Goal: Task Accomplishment & Management: Manage account settings

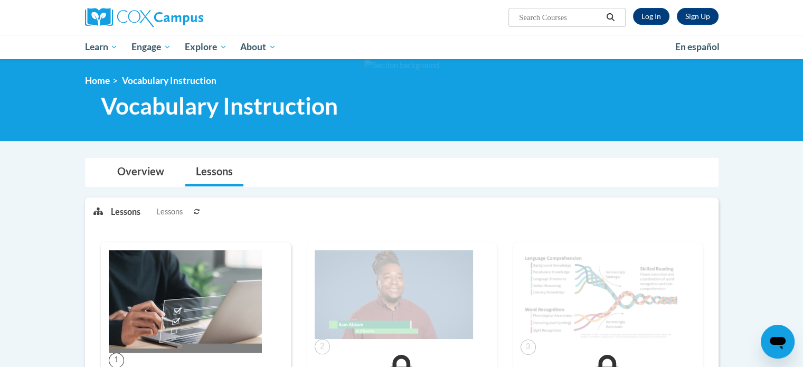
click at [654, 25] on div "Sign Up Log In Search Search..." at bounding box center [509, 13] width 433 height 27
click at [648, 12] on link "Log In" at bounding box center [651, 16] width 36 height 17
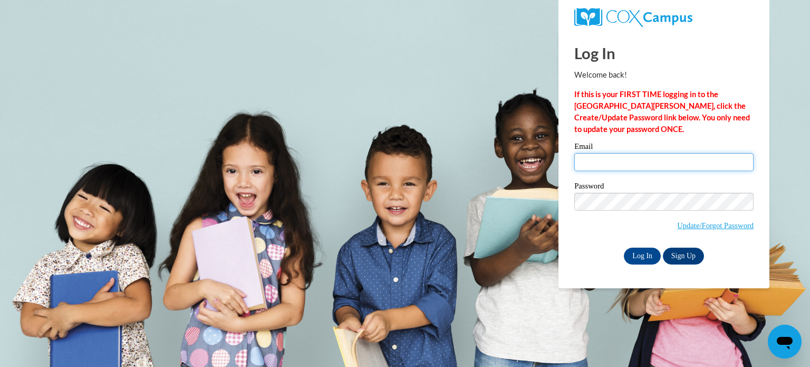
type input "woodl2@collierschools.com"
click at [641, 156] on input "woodl2@collierschools.com" at bounding box center [664, 162] width 179 height 18
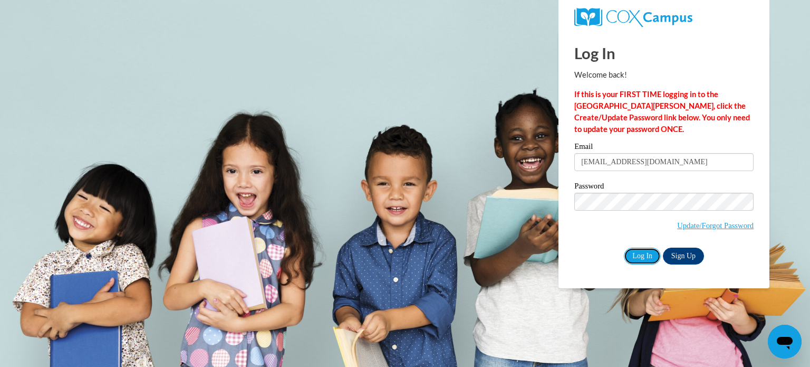
click at [641, 261] on input "Log In" at bounding box center [642, 255] width 37 height 17
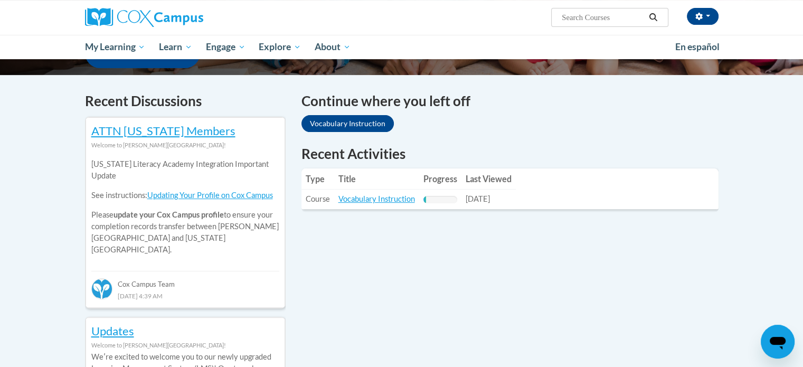
scroll to position [297, 0]
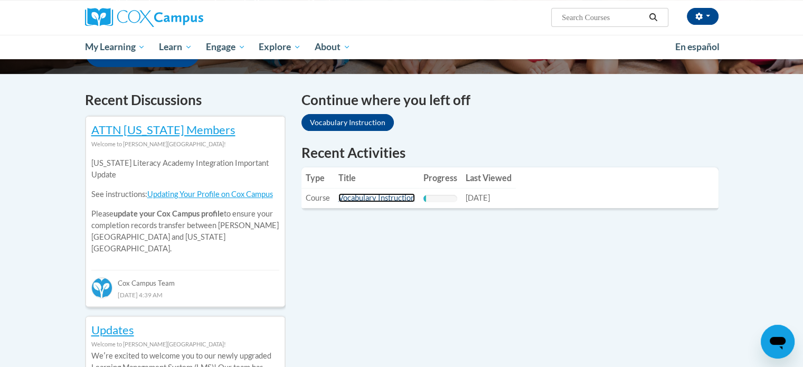
click at [378, 197] on link "Vocabulary Instruction" at bounding box center [376, 197] width 77 height 9
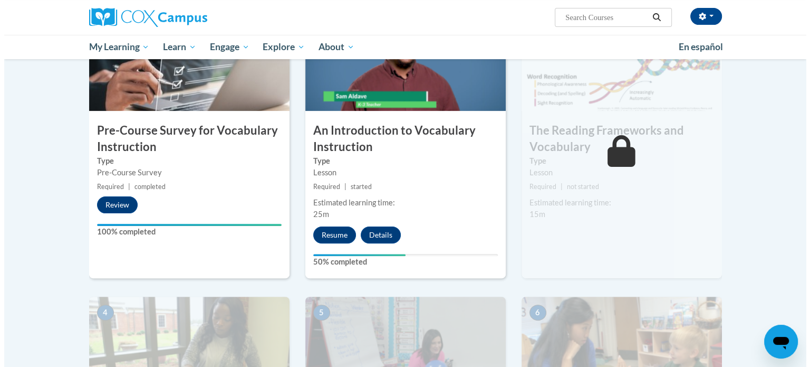
scroll to position [276, 0]
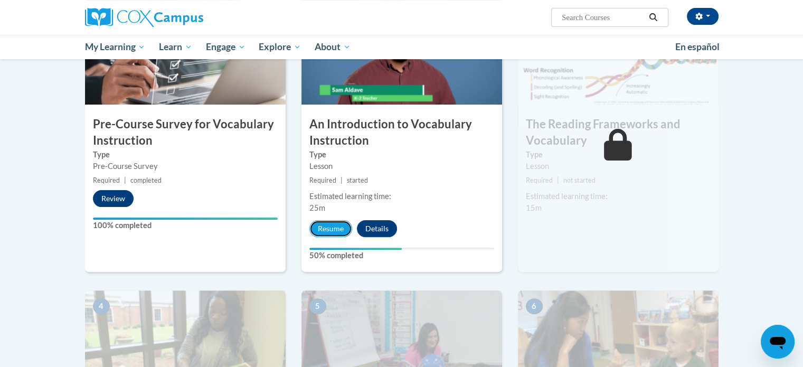
click at [330, 227] on button "Resume" at bounding box center [330, 228] width 43 height 17
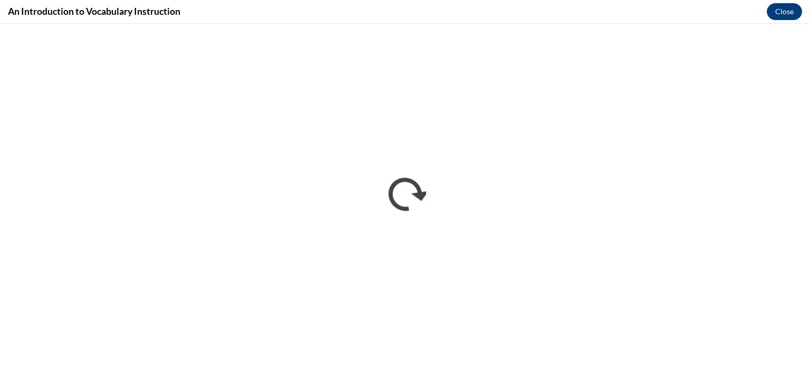
scroll to position [0, 0]
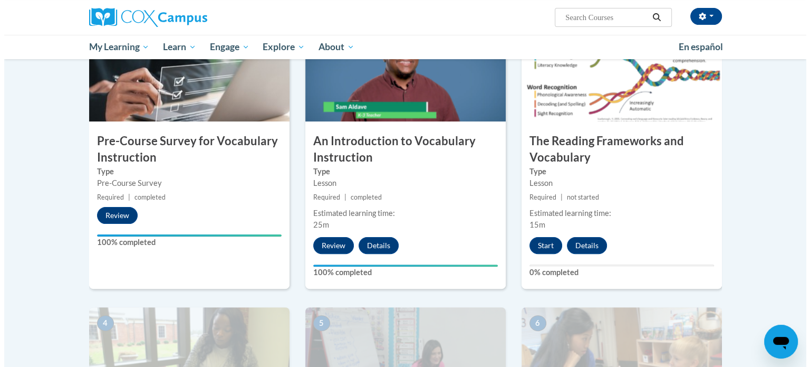
scroll to position [251, 0]
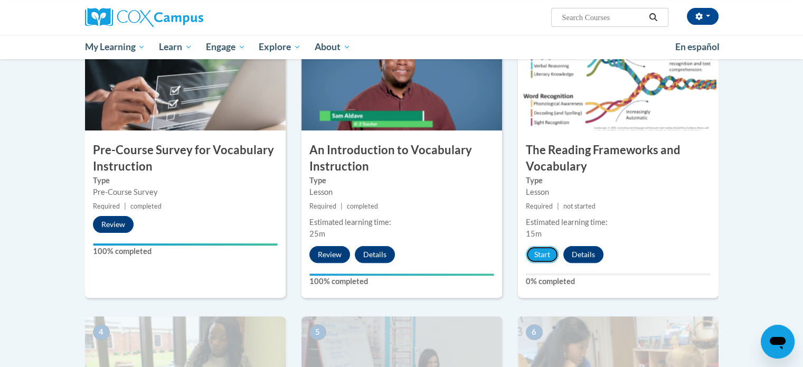
click at [540, 253] on button "Start" at bounding box center [542, 254] width 33 height 17
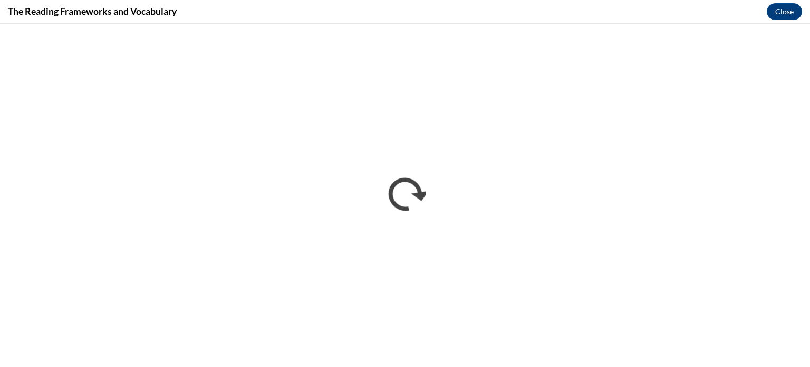
scroll to position [0, 0]
